Goal: Task Accomplishment & Management: Use online tool/utility

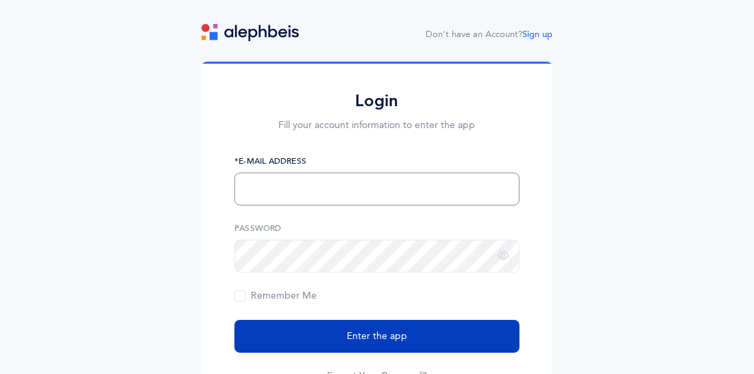
type input "[EMAIL_ADDRESS][DOMAIN_NAME]"
click at [380, 339] on span "Enter the app" at bounding box center [377, 337] width 60 height 14
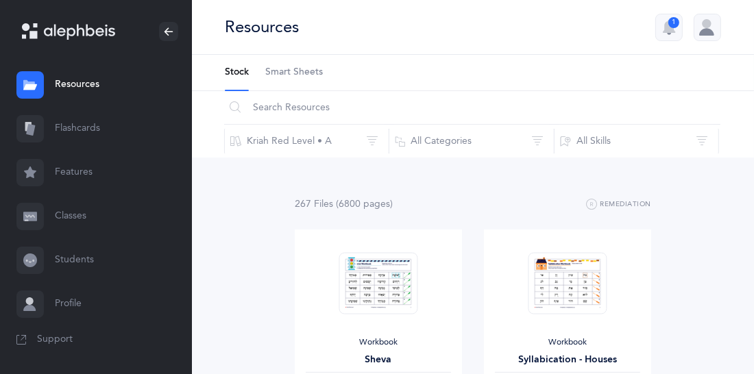
click at [71, 128] on link "Flashcards" at bounding box center [96, 129] width 192 height 44
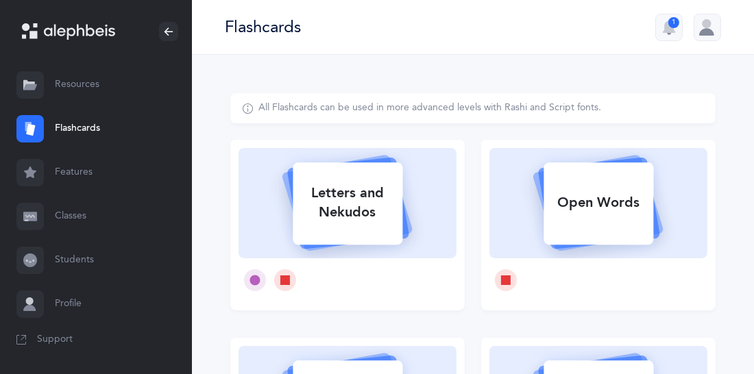
click at [494, 230] on div "Open Words" at bounding box center [598, 203] width 218 height 110
select select
select select "single"
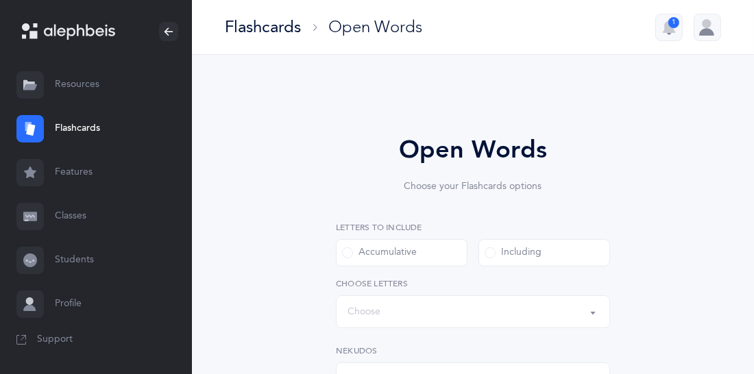
select select "all"
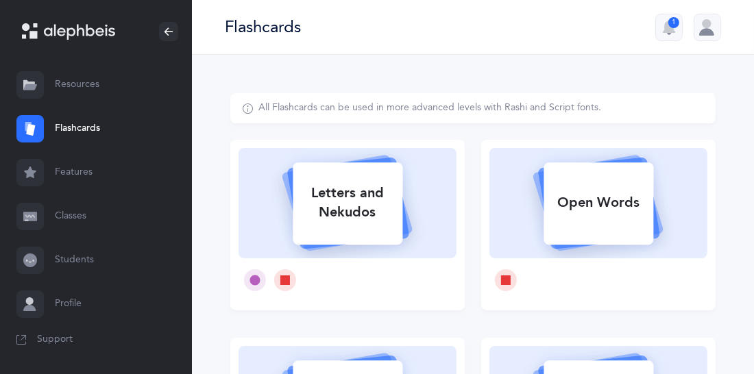
click at [357, 207] on div "Letters and Nekudos" at bounding box center [348, 202] width 110 height 55
select select
select select "single"
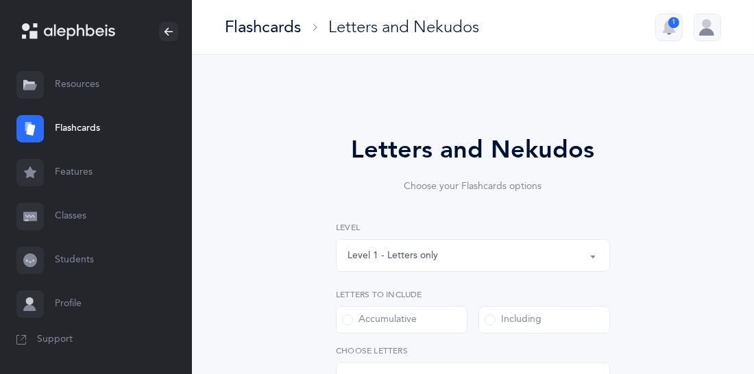
select select "27"
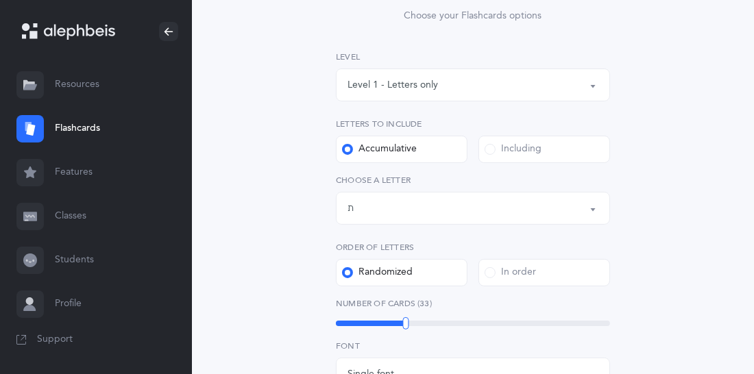
scroll to position [172, 0]
click at [491, 149] on span at bounding box center [490, 148] width 11 height 11
click at [0, 0] on input "Including" at bounding box center [0, 0] width 0 height 0
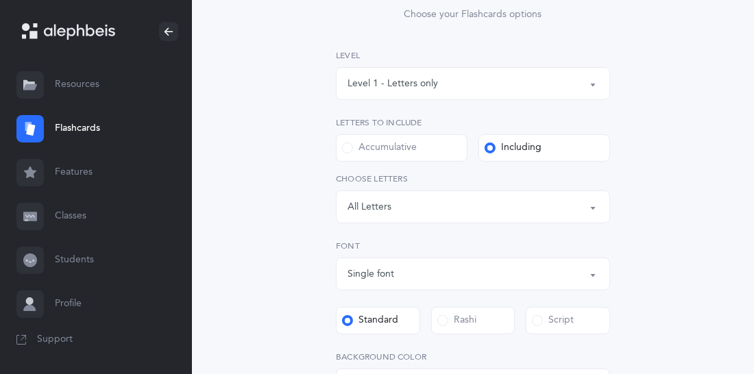
click at [594, 208] on button "Letters: All Letters" at bounding box center [473, 207] width 274 height 33
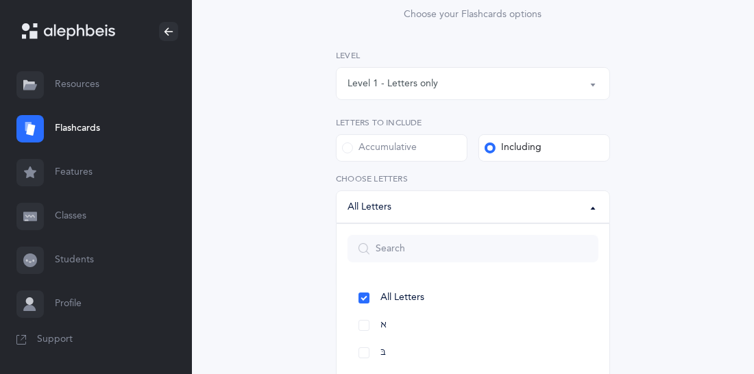
click at [594, 208] on button "Letters: All Letters" at bounding box center [473, 207] width 274 height 33
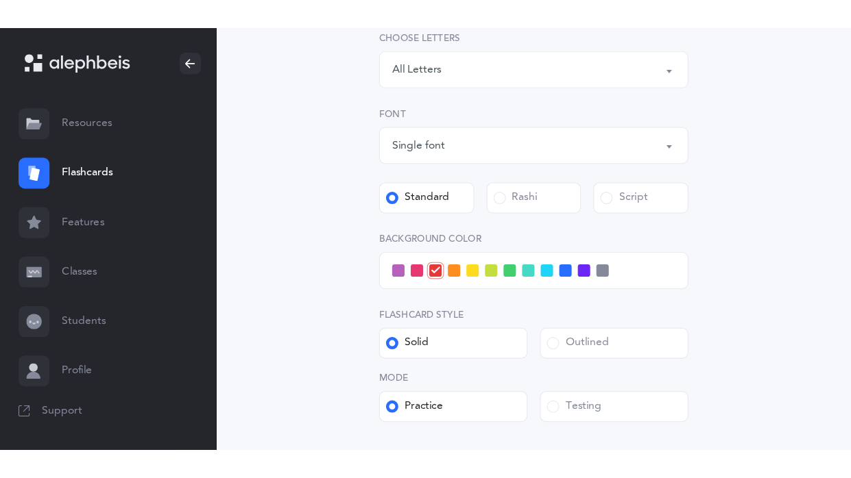
scroll to position [343, 0]
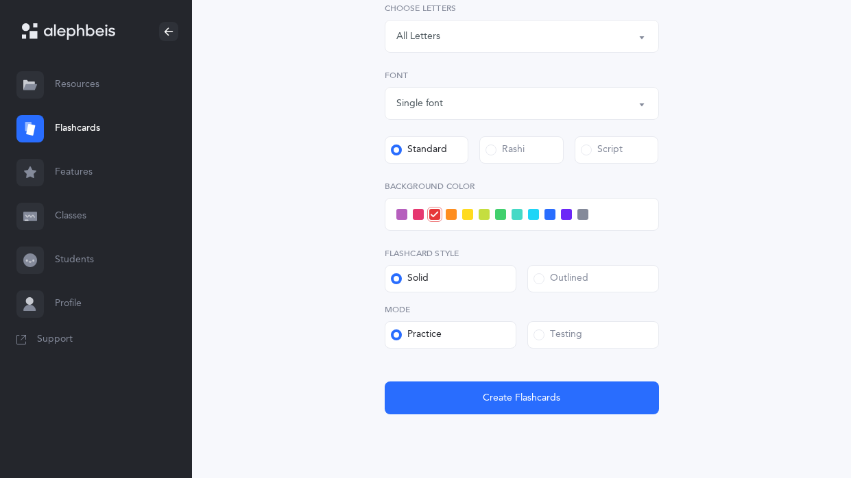
click at [753, 82] on div "Letters and Nekudos Choose your Flashcards options Level 1 - Letters only Level…" at bounding box center [521, 109] width 582 height 719
click at [533, 215] on span at bounding box center [533, 214] width 11 height 11
click at [0, 0] on input "checkbox" at bounding box center [0, 0] width 0 height 0
click at [641, 32] on button "Letters: All Letters" at bounding box center [522, 36] width 274 height 33
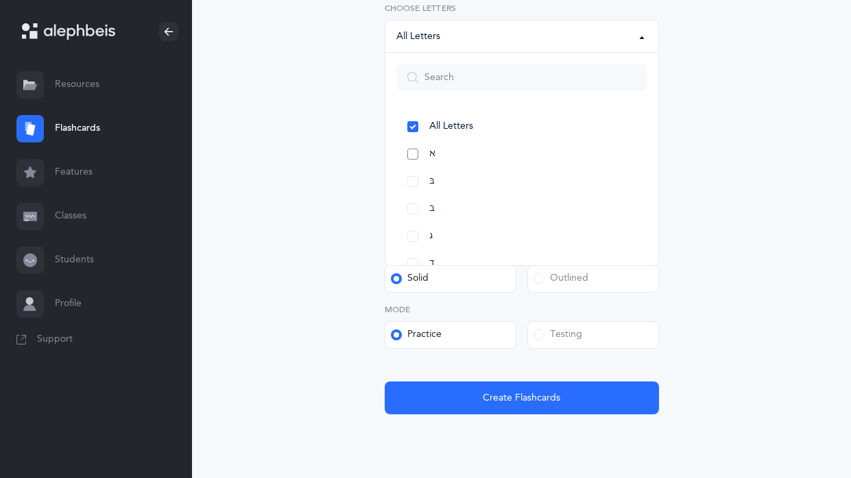
click at [415, 148] on link "א" at bounding box center [521, 154] width 251 height 27
select select "1"
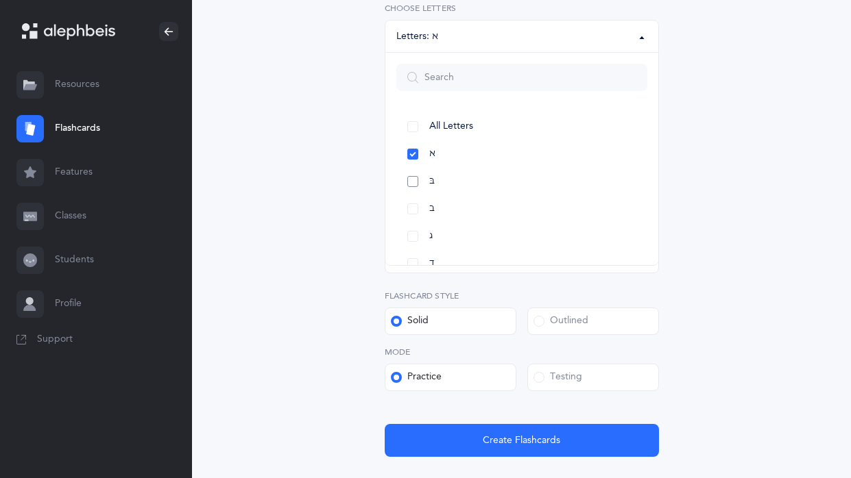
click at [414, 177] on link "בּ" at bounding box center [521, 181] width 251 height 27
click at [414, 208] on link "ב" at bounding box center [521, 208] width 251 height 27
click at [414, 232] on link "ג" at bounding box center [521, 236] width 251 height 27
click at [410, 192] on link "ד" at bounding box center [521, 191] width 251 height 27
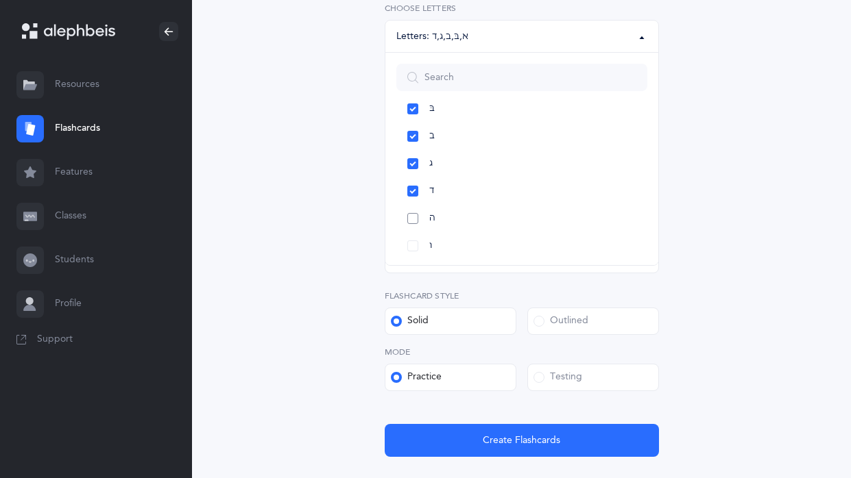
click at [413, 216] on link "ה" at bounding box center [521, 218] width 251 height 27
click at [753, 282] on div "Letters and Nekudos Choose your Flashcards options Level 1 - Letters only Level…" at bounding box center [521, 139] width 659 height 855
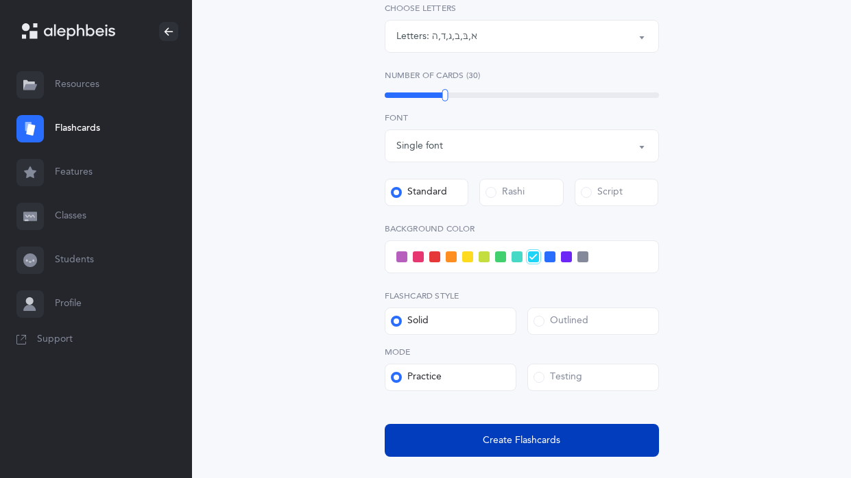
click at [579, 374] on button "Create Flashcards" at bounding box center [522, 440] width 274 height 33
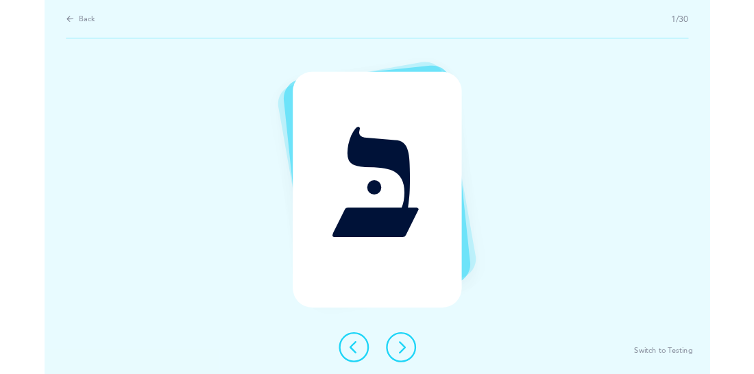
scroll to position [0, 0]
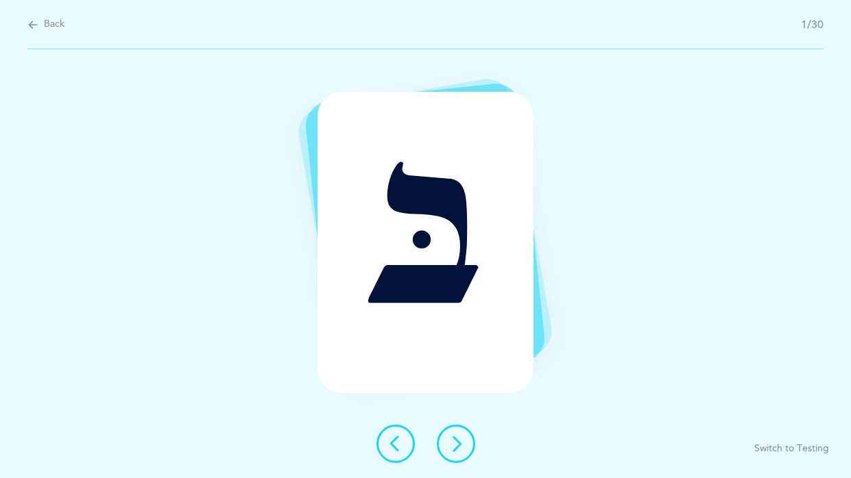
click at [461, 374] on icon at bounding box center [456, 444] width 16 height 16
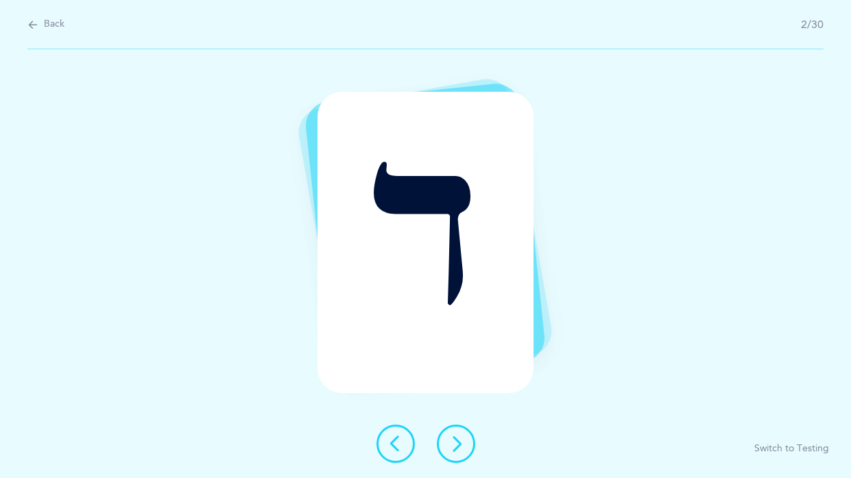
click at [461, 374] on icon at bounding box center [456, 444] width 16 height 16
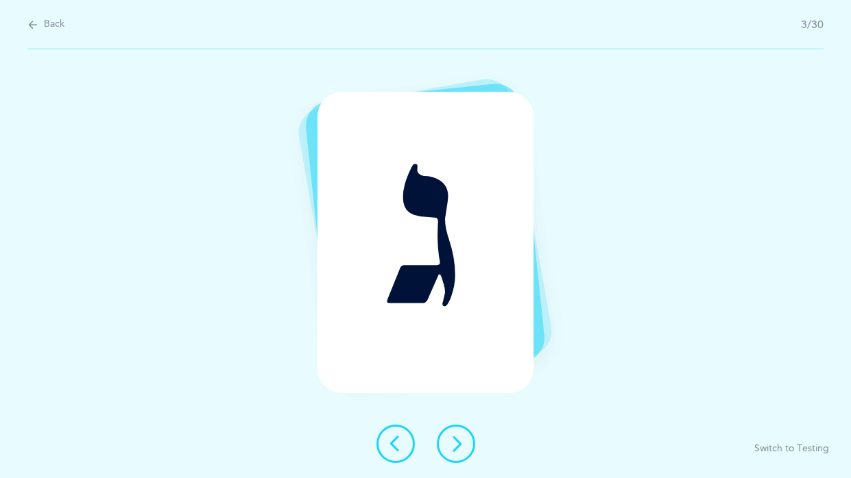
click at [461, 374] on icon at bounding box center [456, 444] width 16 height 16
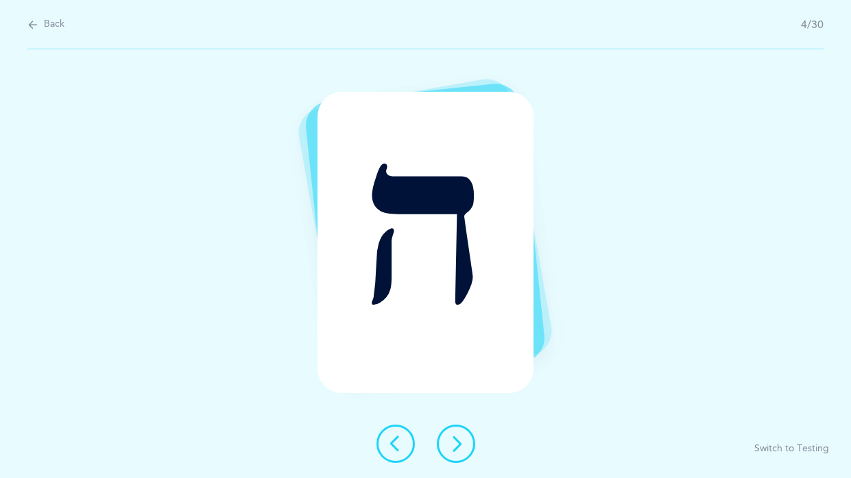
click at [461, 374] on icon at bounding box center [456, 444] width 16 height 16
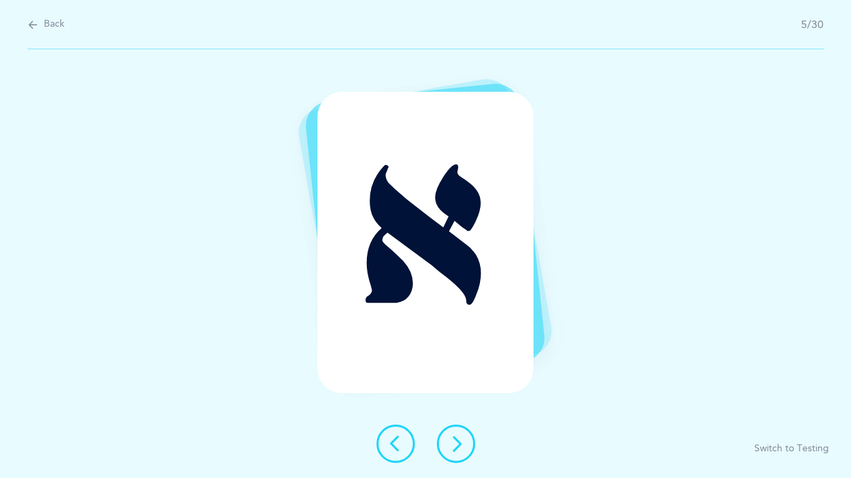
click at [461, 374] on icon at bounding box center [456, 444] width 16 height 16
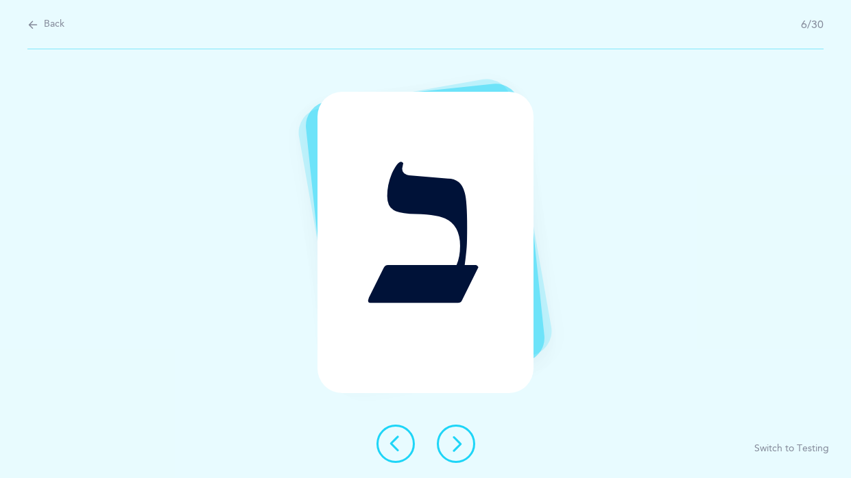
click at [461, 374] on icon at bounding box center [456, 444] width 16 height 16
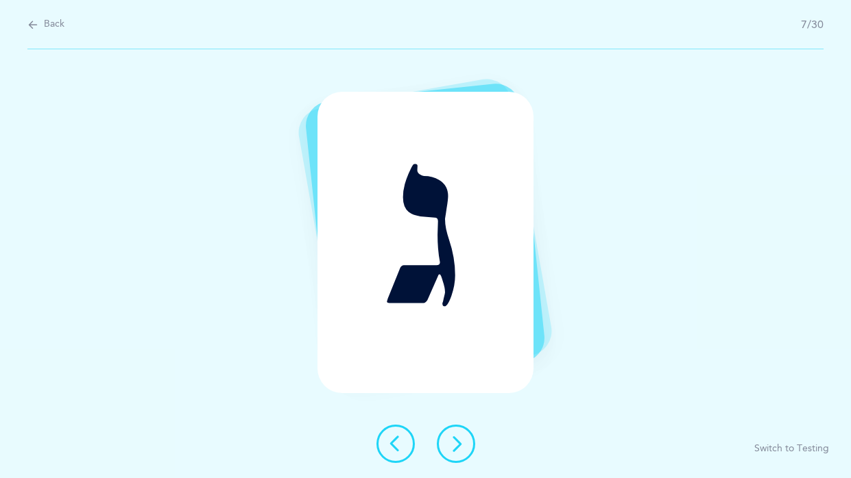
click at [452, 374] on icon at bounding box center [456, 444] width 16 height 16
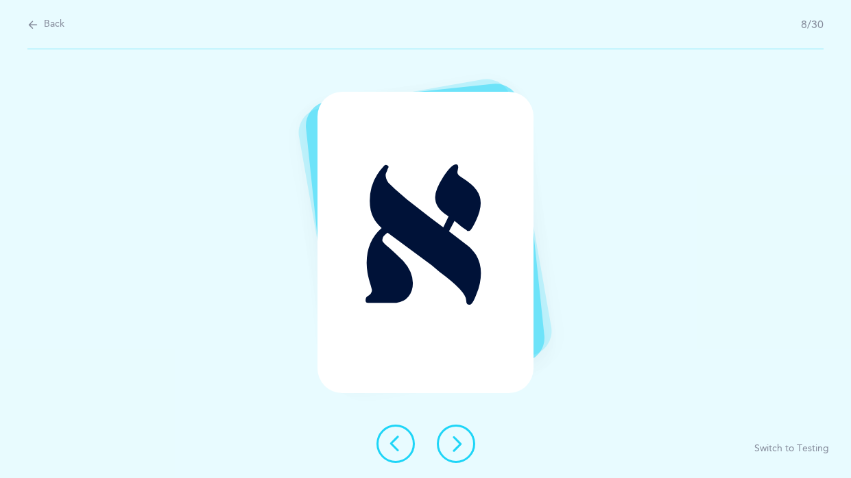
click at [458, 374] on icon at bounding box center [456, 444] width 16 height 16
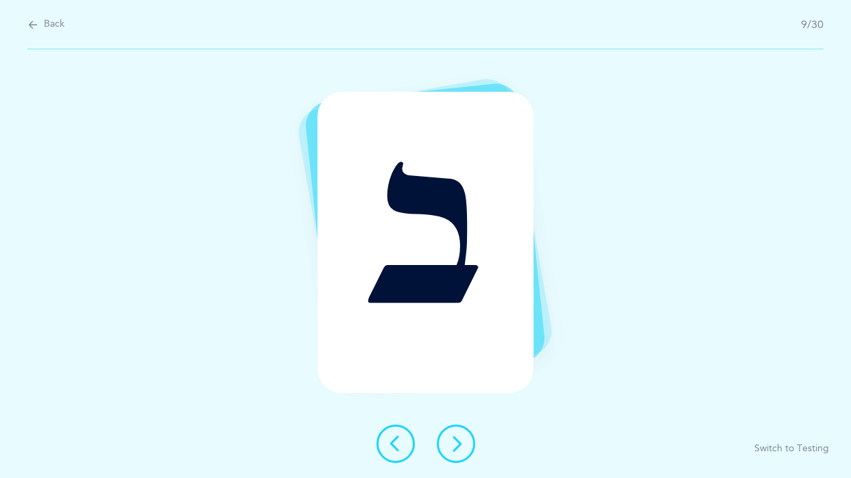
click at [457, 374] on icon at bounding box center [456, 444] width 16 height 16
click at [454, 374] on button at bounding box center [456, 444] width 38 height 38
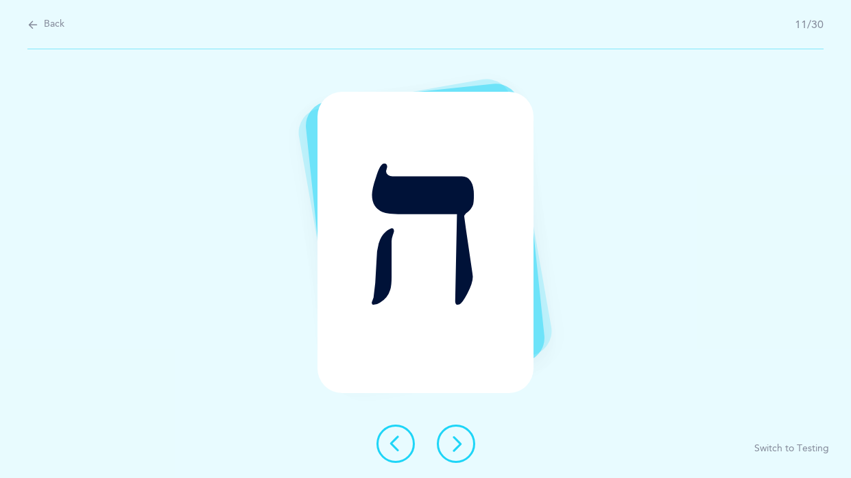
click at [461, 374] on icon at bounding box center [456, 444] width 16 height 16
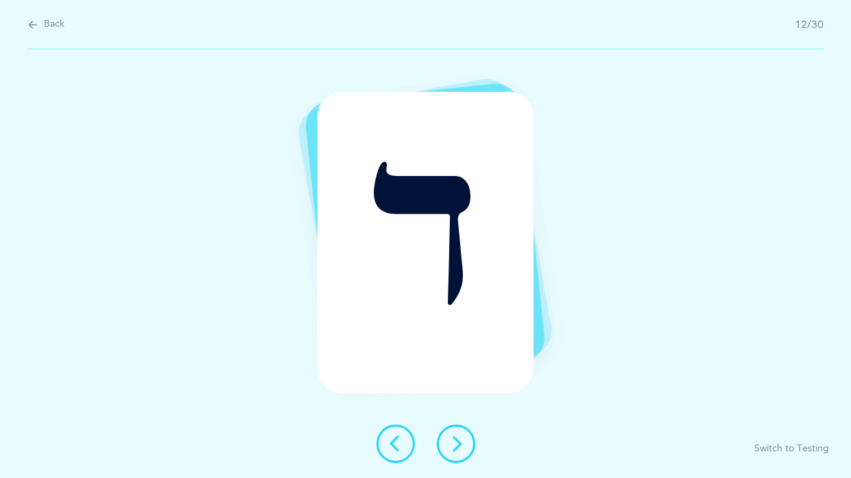
click at [461, 374] on icon at bounding box center [456, 444] width 16 height 16
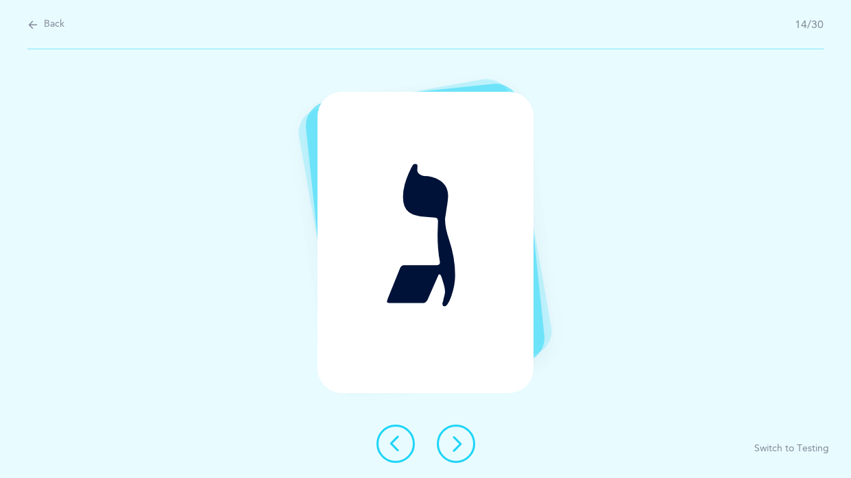
click at [461, 374] on icon at bounding box center [456, 444] width 16 height 16
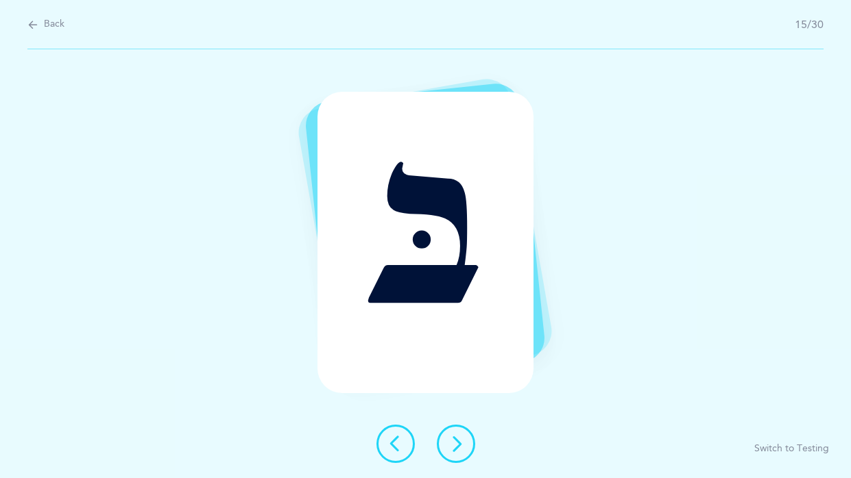
click at [461, 374] on icon at bounding box center [456, 444] width 16 height 16
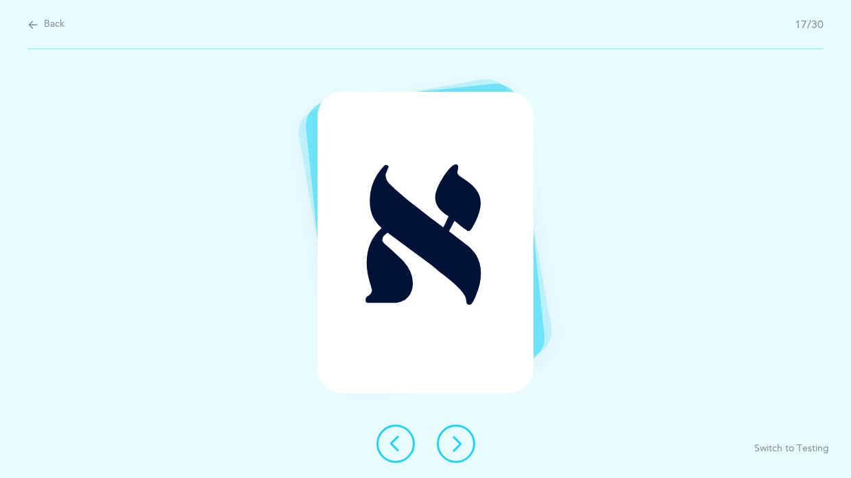
click at [461, 374] on icon at bounding box center [456, 444] width 16 height 16
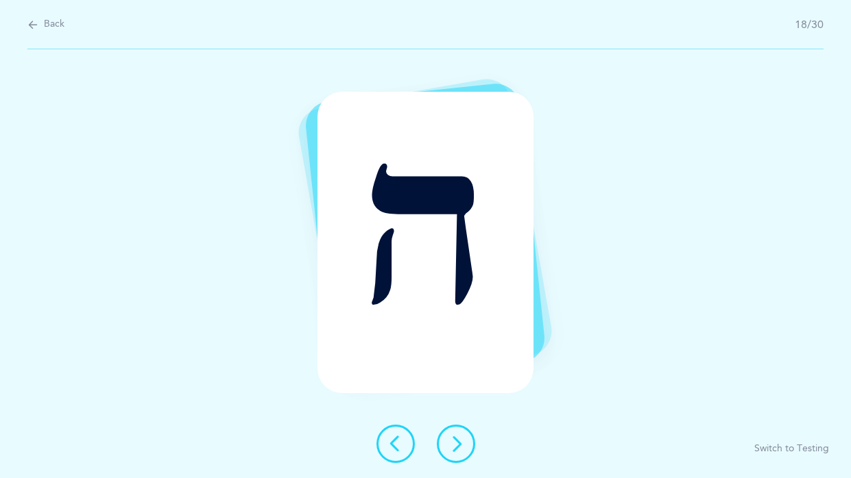
click at [461, 374] on icon at bounding box center [456, 444] width 16 height 16
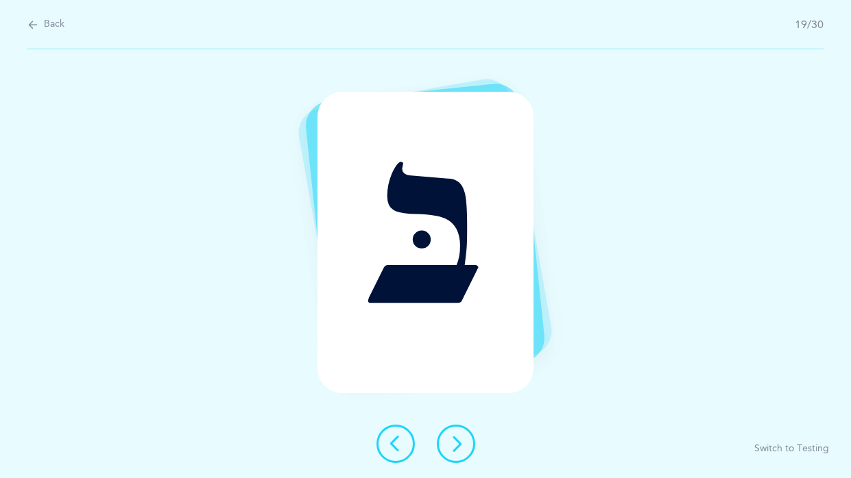
click at [461, 374] on icon at bounding box center [456, 444] width 16 height 16
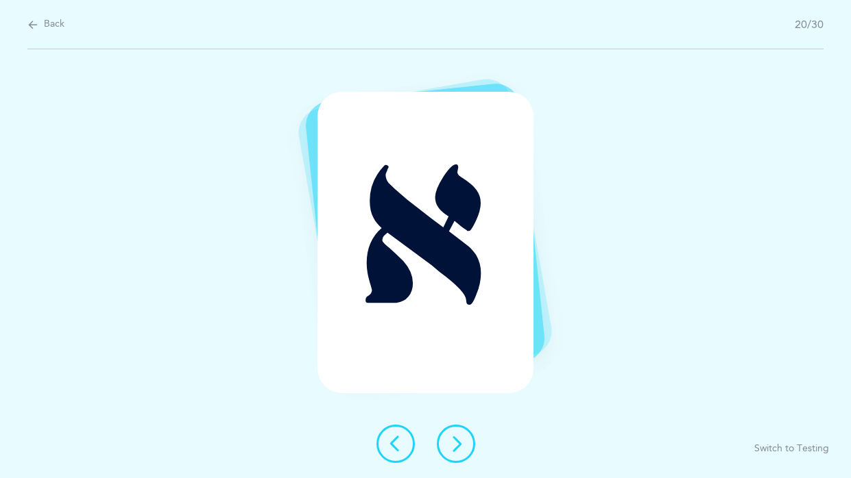
click at [461, 374] on icon at bounding box center [456, 444] width 16 height 16
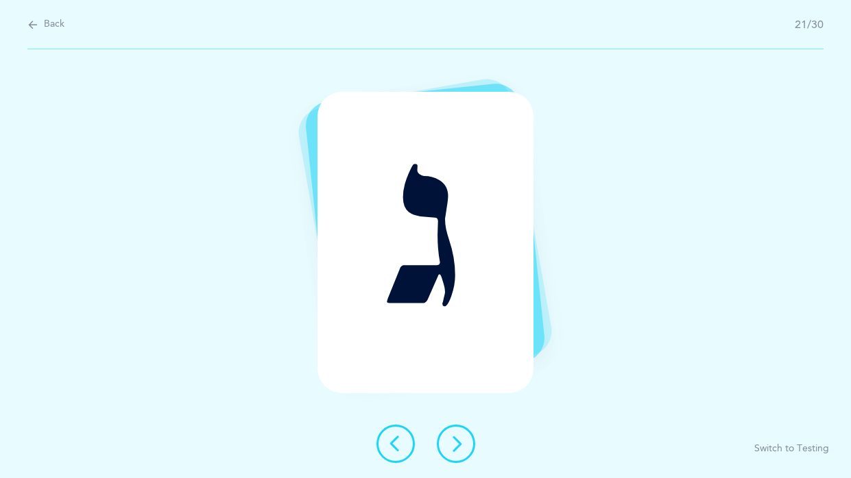
click at [461, 374] on icon at bounding box center [456, 444] width 16 height 16
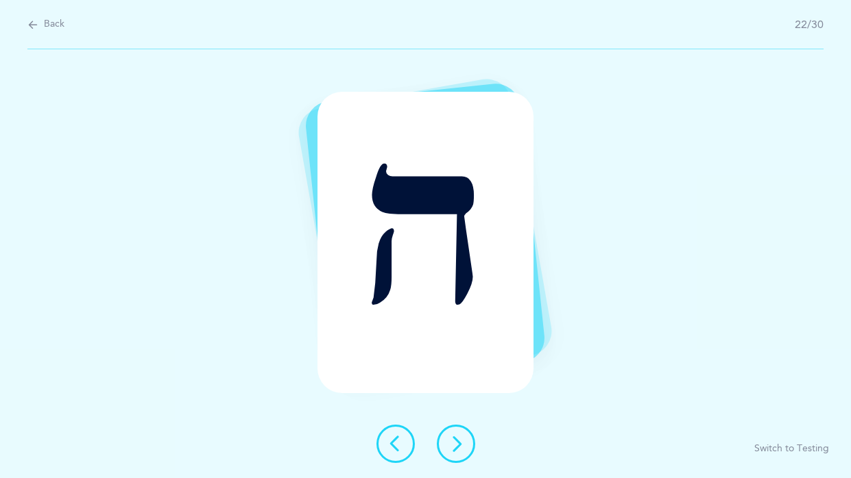
click at [461, 374] on icon at bounding box center [456, 444] width 16 height 16
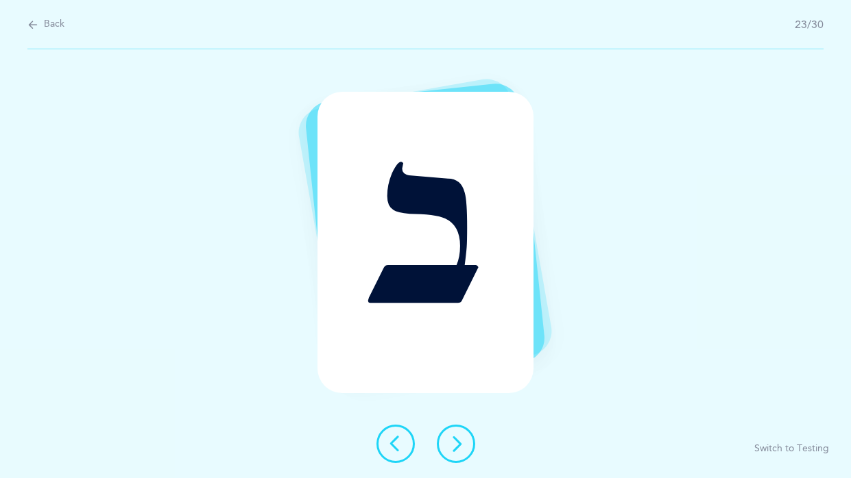
click at [461, 374] on icon at bounding box center [456, 444] width 16 height 16
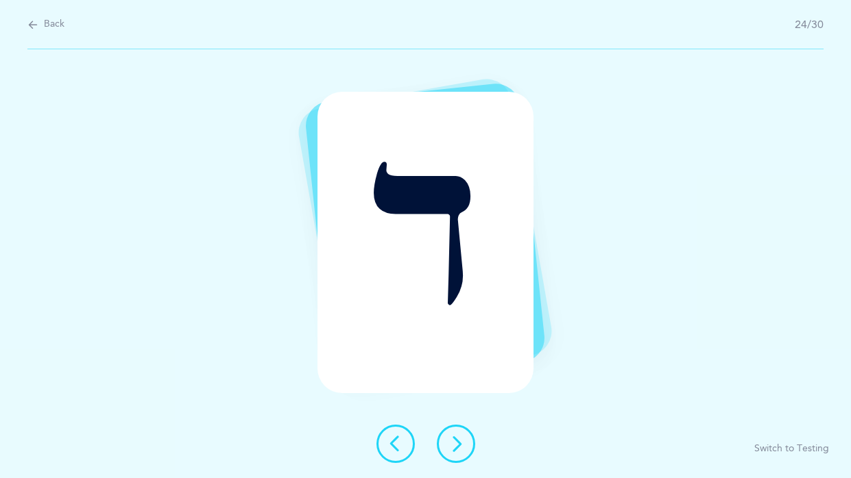
click at [461, 374] on icon at bounding box center [456, 444] width 16 height 16
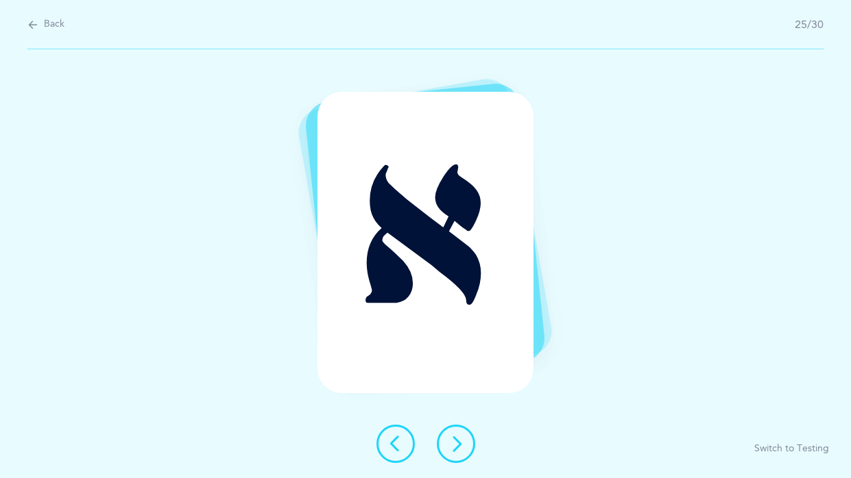
click at [461, 374] on icon at bounding box center [456, 444] width 16 height 16
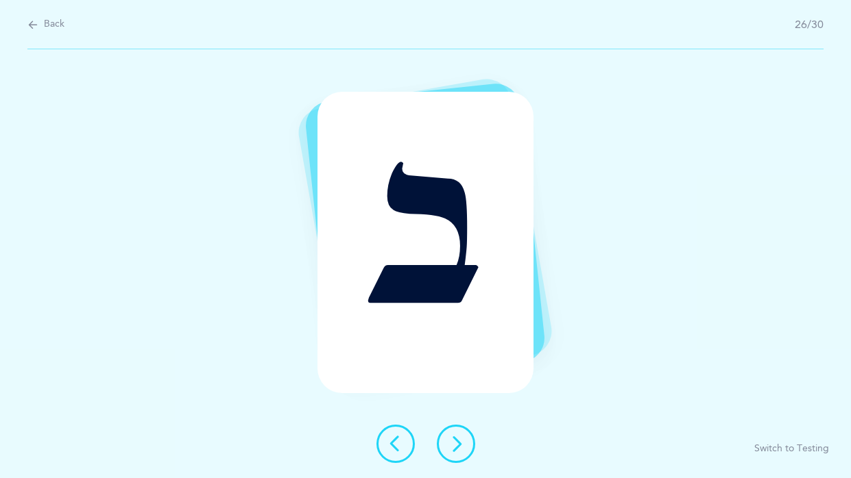
click at [461, 374] on icon at bounding box center [456, 444] width 16 height 16
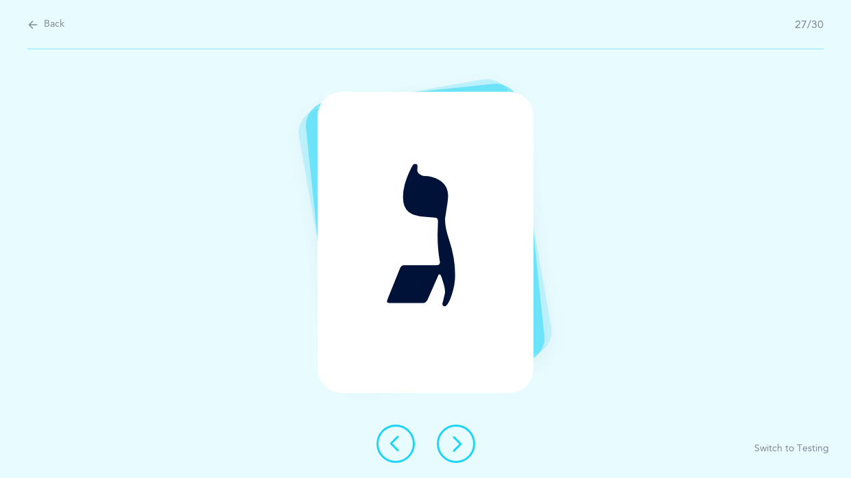
click at [461, 374] on icon at bounding box center [456, 444] width 16 height 16
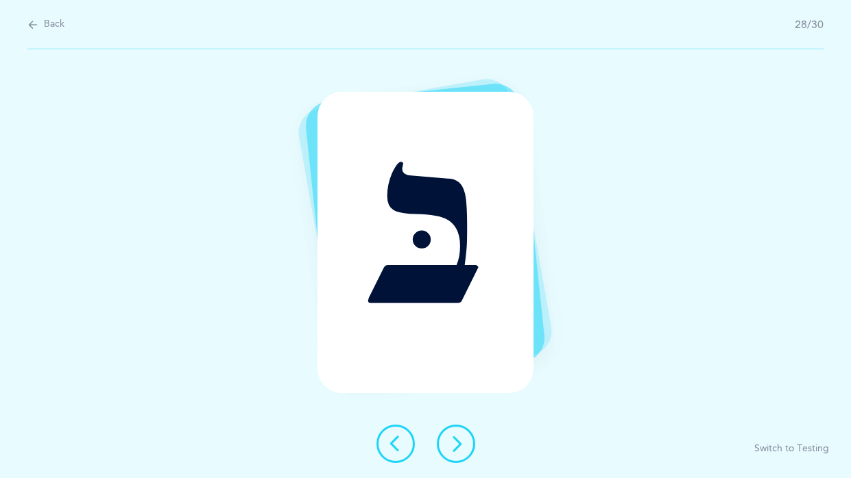
click at [461, 374] on icon at bounding box center [456, 444] width 16 height 16
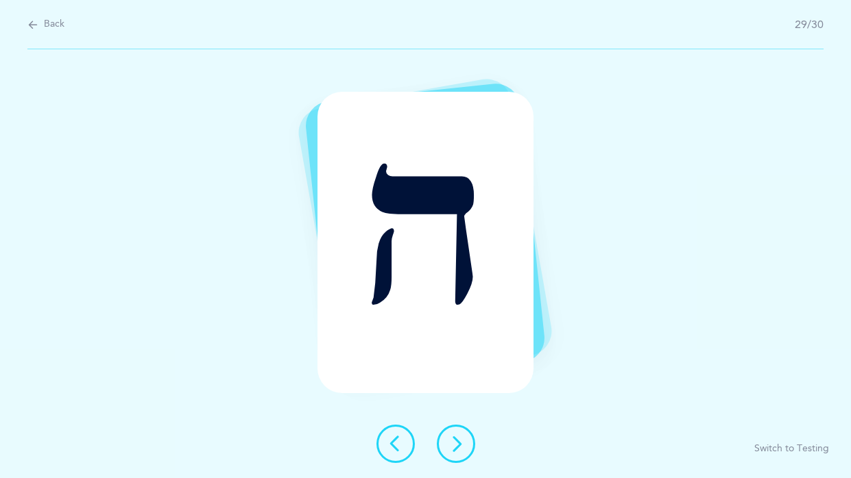
click at [459, 374] on icon at bounding box center [456, 444] width 16 height 16
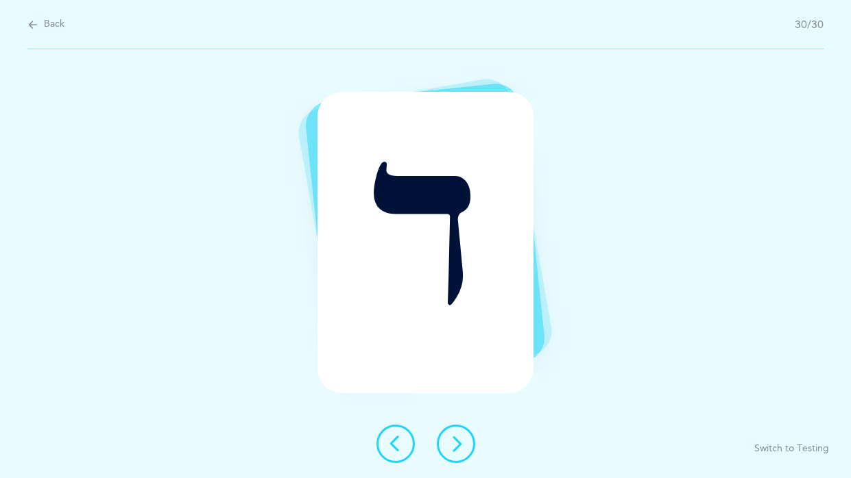
click at [459, 374] on icon at bounding box center [456, 444] width 16 height 16
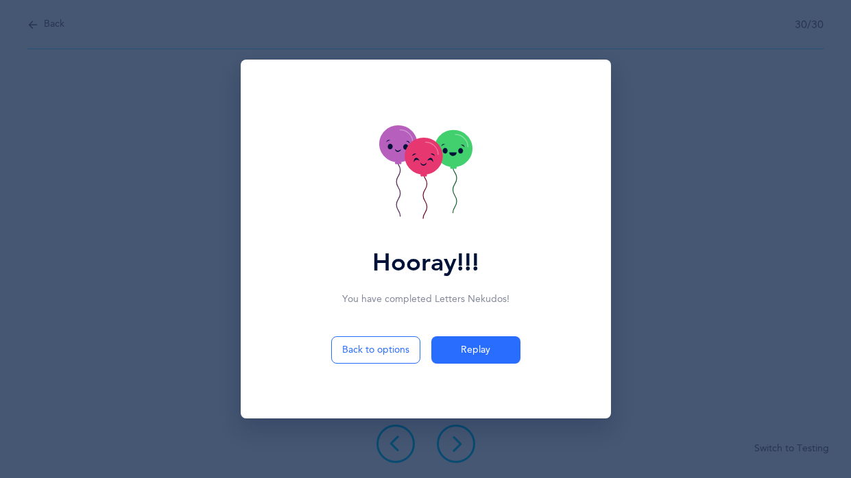
click at [430, 173] on icon at bounding box center [423, 156] width 38 height 37
click at [430, 173] on icon at bounding box center [425, 173] width 93 height 97
click at [430, 173] on icon at bounding box center [423, 156] width 38 height 37
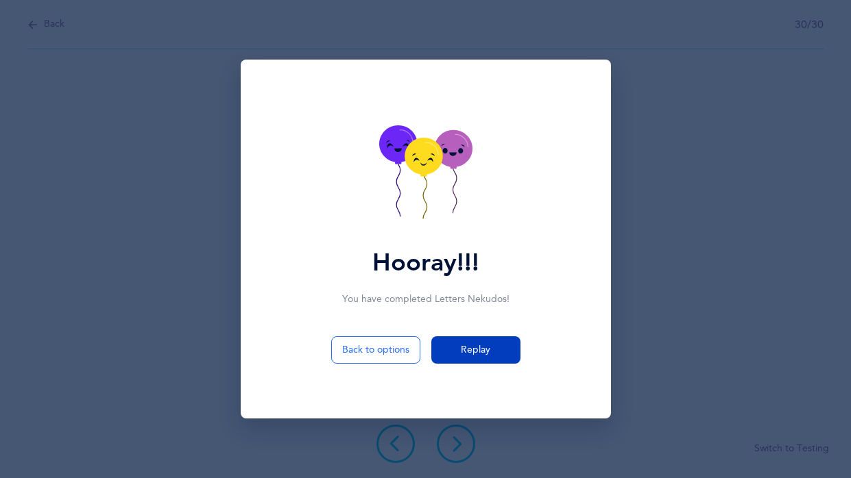
click at [467, 347] on span "Replay" at bounding box center [475, 350] width 29 height 14
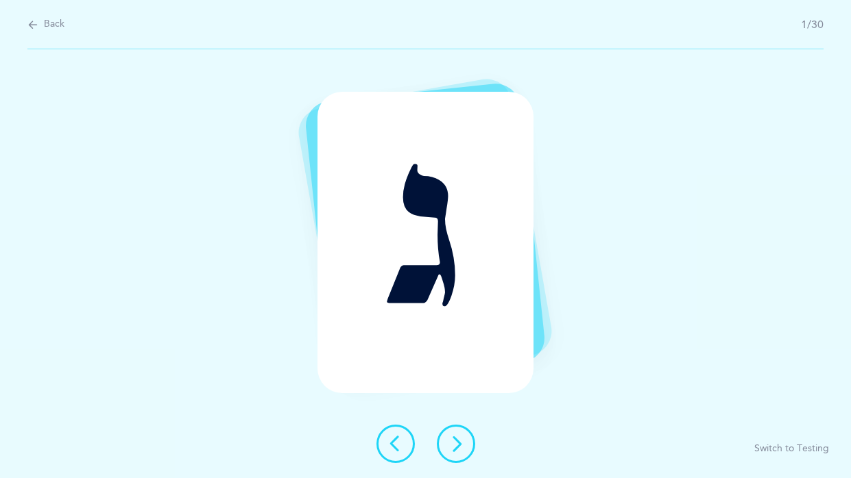
click at [34, 27] on icon at bounding box center [32, 24] width 11 height 15
select select "1"
select select "single"
